Goal: Information Seeking & Learning: Learn about a topic

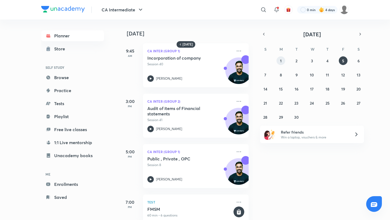
click at [279, 62] on button "1" at bounding box center [280, 60] width 9 height 9
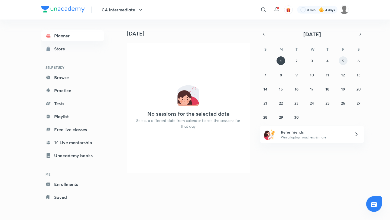
click at [342, 61] on abbr "5" at bounding box center [343, 60] width 2 height 5
click at [279, 62] on button "1" at bounding box center [280, 60] width 9 height 9
click at [68, 7] on img at bounding box center [63, 9] width 44 height 6
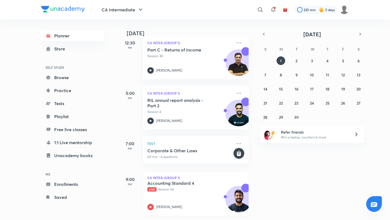
click at [192, 191] on p "Live Session 44" at bounding box center [189, 189] width 85 height 5
